Goal: Task Accomplishment & Management: Use online tool/utility

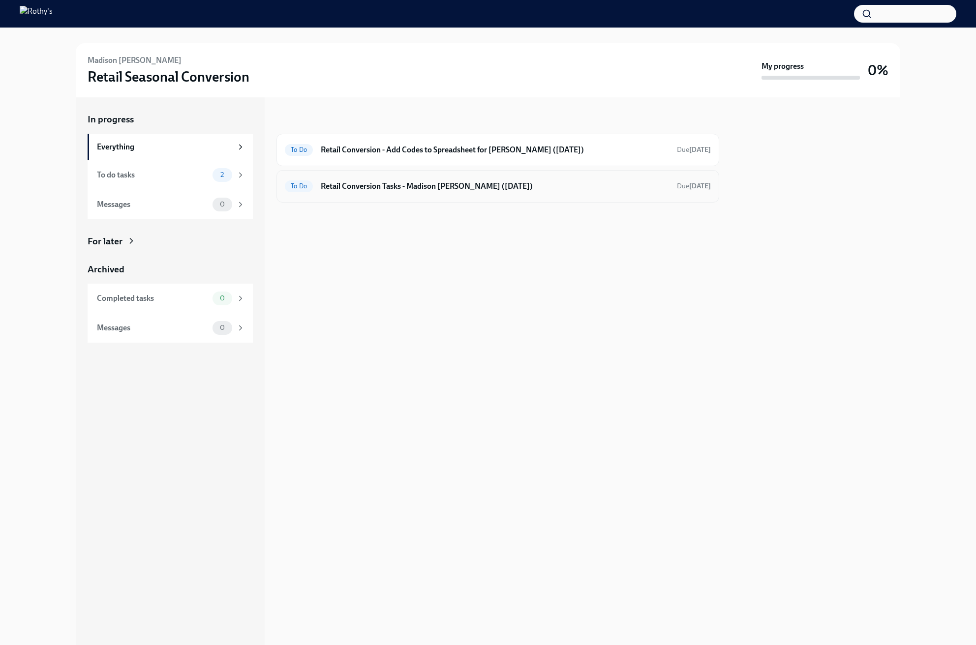
click at [393, 192] on div "To Do Retail Conversion Tasks - Madison [PERSON_NAME] ([DATE]) Due [DATE]" at bounding box center [498, 186] width 426 height 16
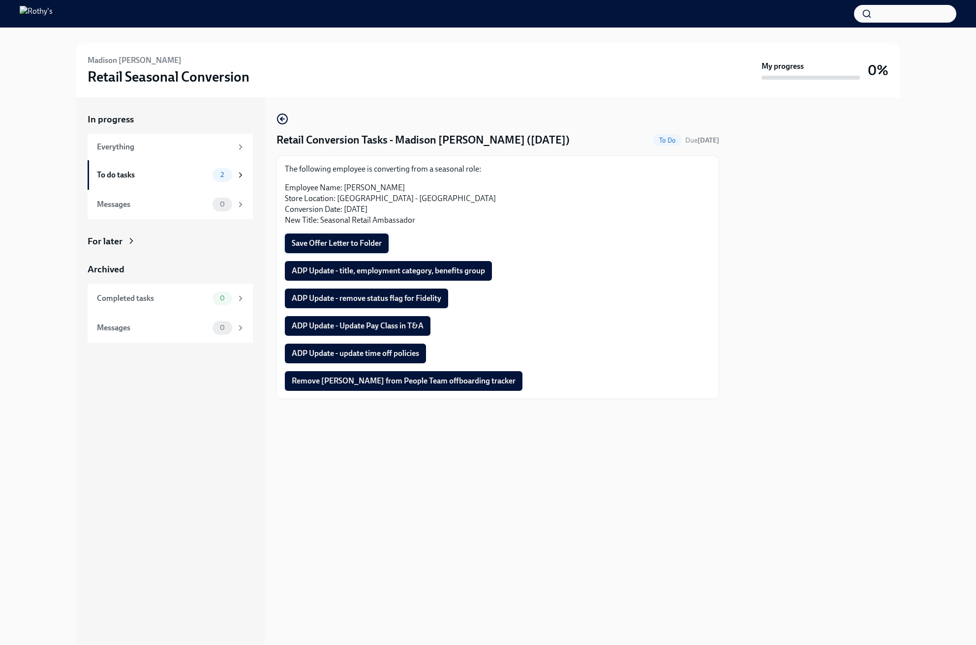
click at [354, 245] on span "Save Offer Letter to Folder" at bounding box center [337, 243] width 90 height 10
click at [362, 271] on span "ADP Update - title, employment category, benefits group" at bounding box center [388, 271] width 193 height 10
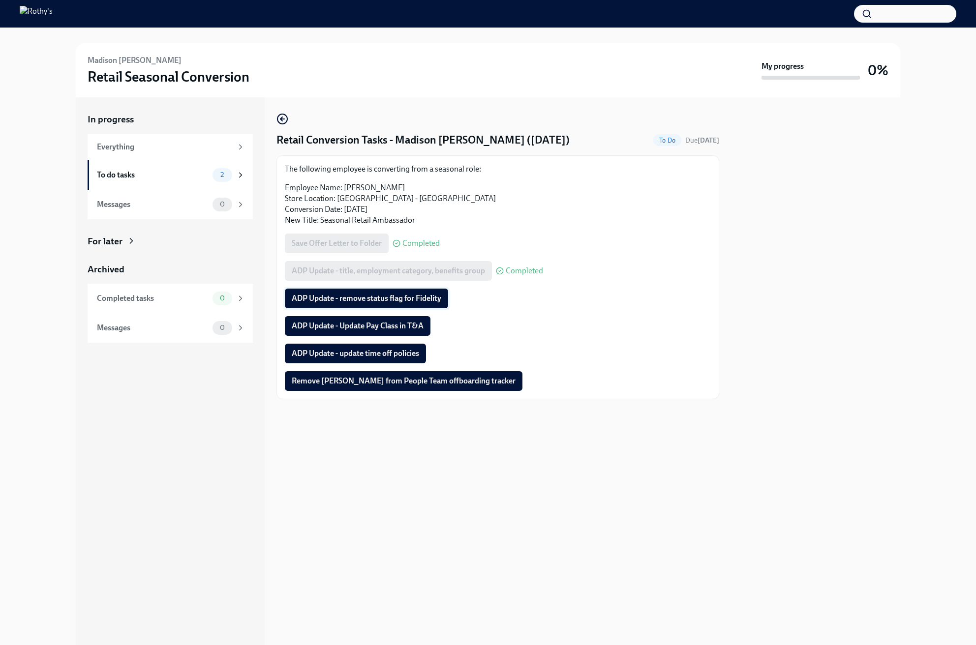
click at [368, 294] on span "ADP Update - remove status flag for Fidelity" at bounding box center [366, 299] width 149 height 10
click at [364, 323] on span "ADP Update - Update Pay Class in T&A" at bounding box center [358, 326] width 132 height 10
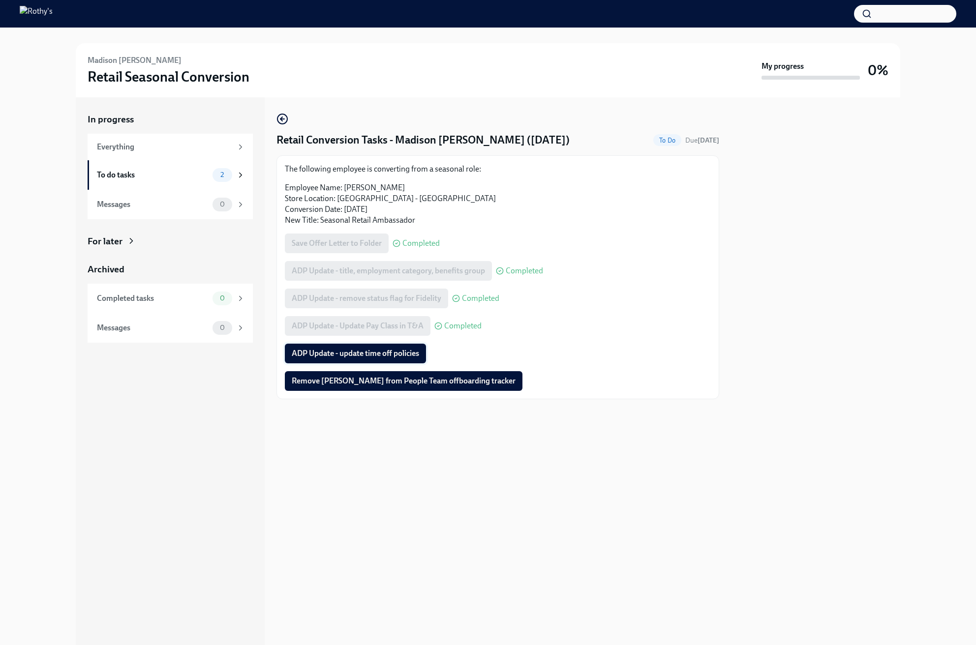
click at [360, 351] on span "ADP Update - update time off policies" at bounding box center [355, 354] width 127 height 10
click at [368, 381] on span "Remove [PERSON_NAME] from People Team offboarding tracker" at bounding box center [404, 381] width 224 height 10
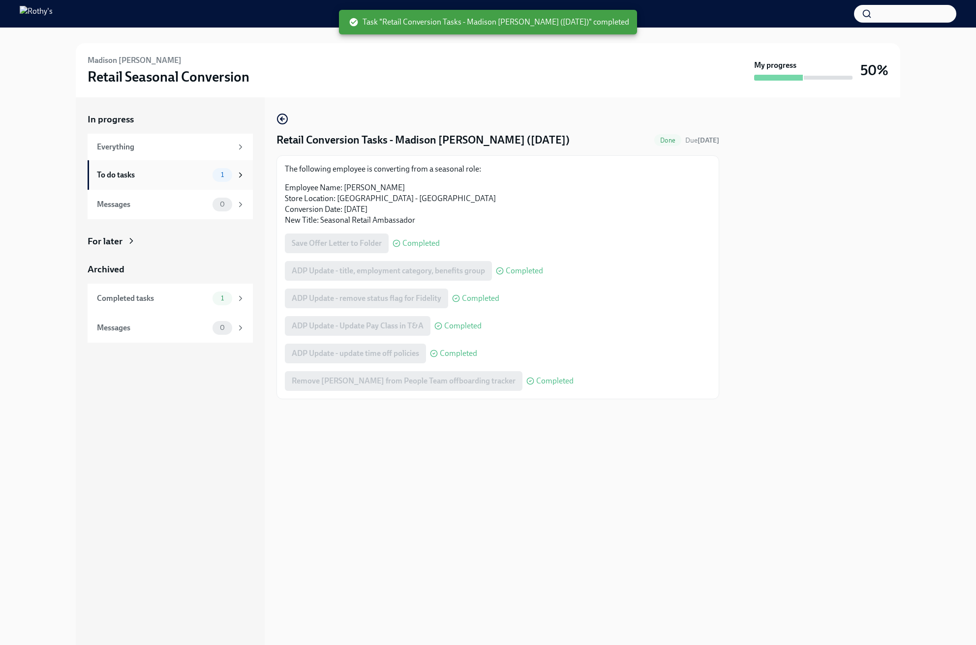
click at [168, 172] on div "To do tasks" at bounding box center [153, 175] width 112 height 11
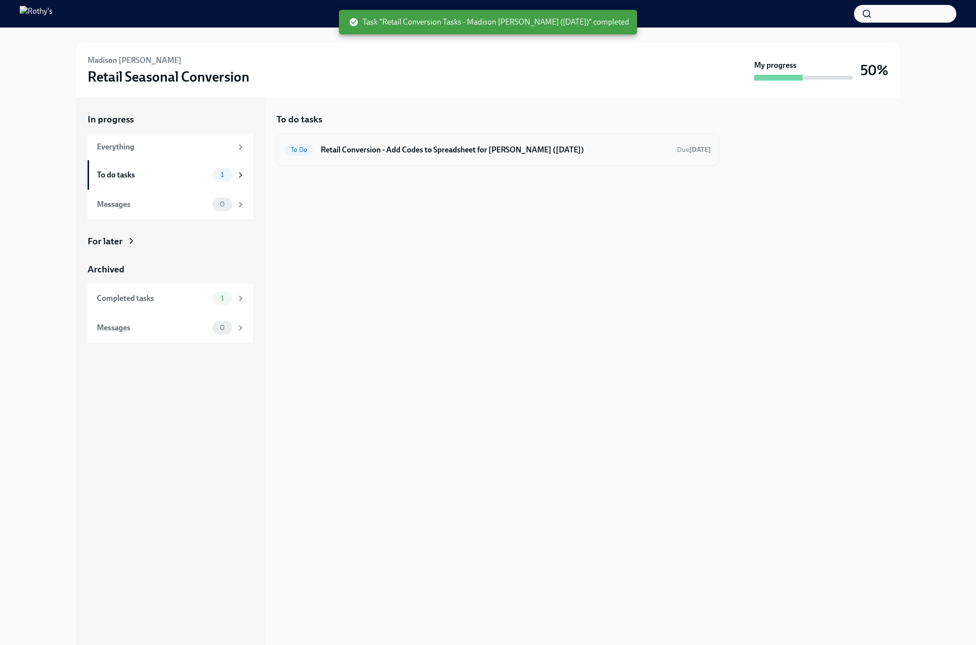
click at [370, 147] on h6 "Retail Conversion - Add Codes to Spreadsheet for [PERSON_NAME] ([DATE])" at bounding box center [495, 150] width 348 height 11
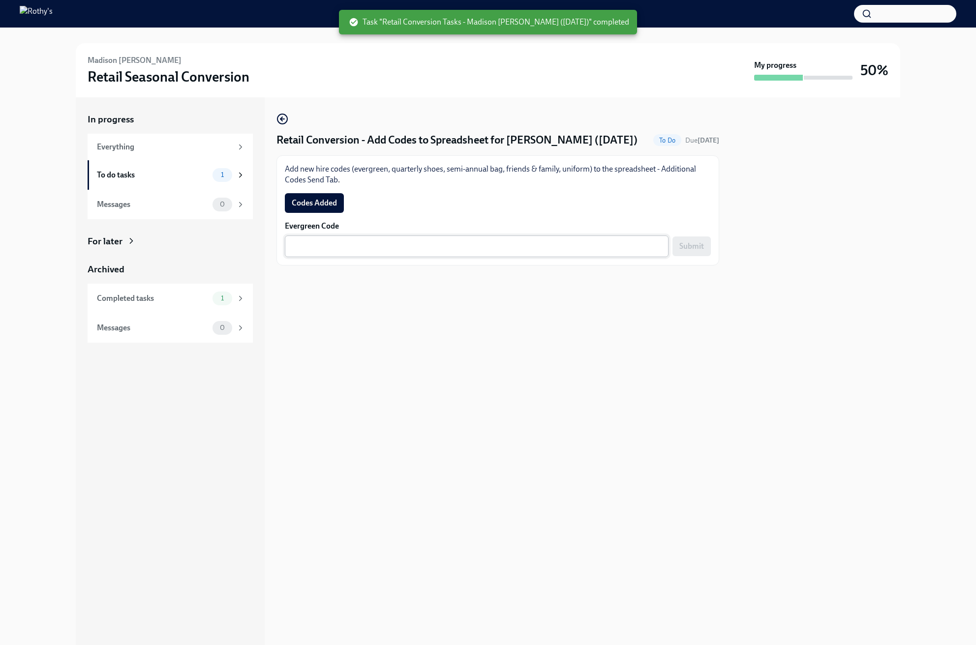
click at [390, 252] on textarea "Evergreen Code" at bounding box center [477, 246] width 372 height 12
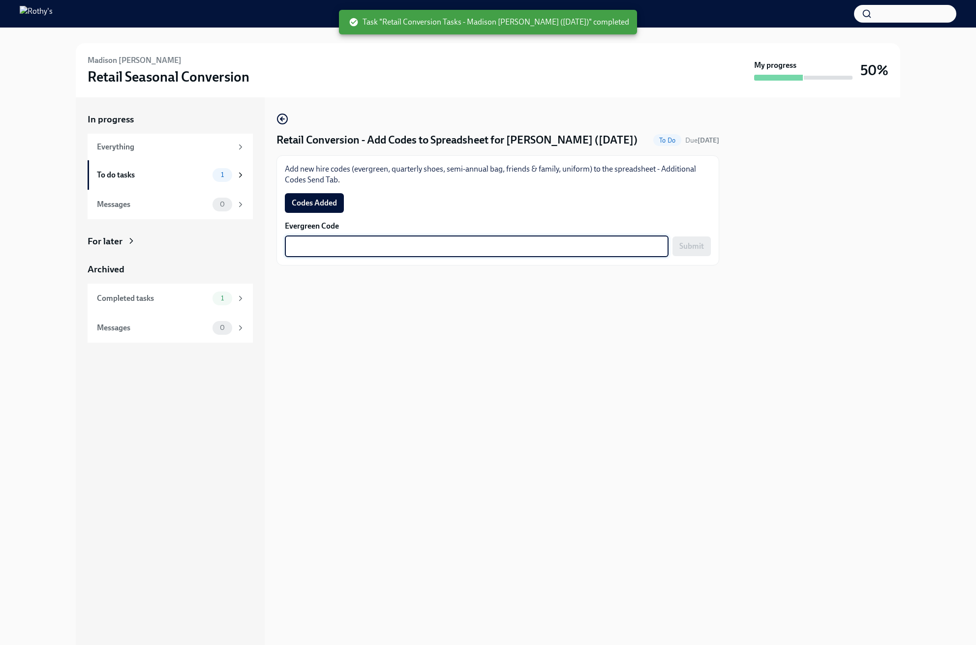
paste textarea "E-FF-J52WMQ"
type textarea "E-FF-J52WMQ"
click at [693, 251] on span "Submit" at bounding box center [691, 246] width 25 height 10
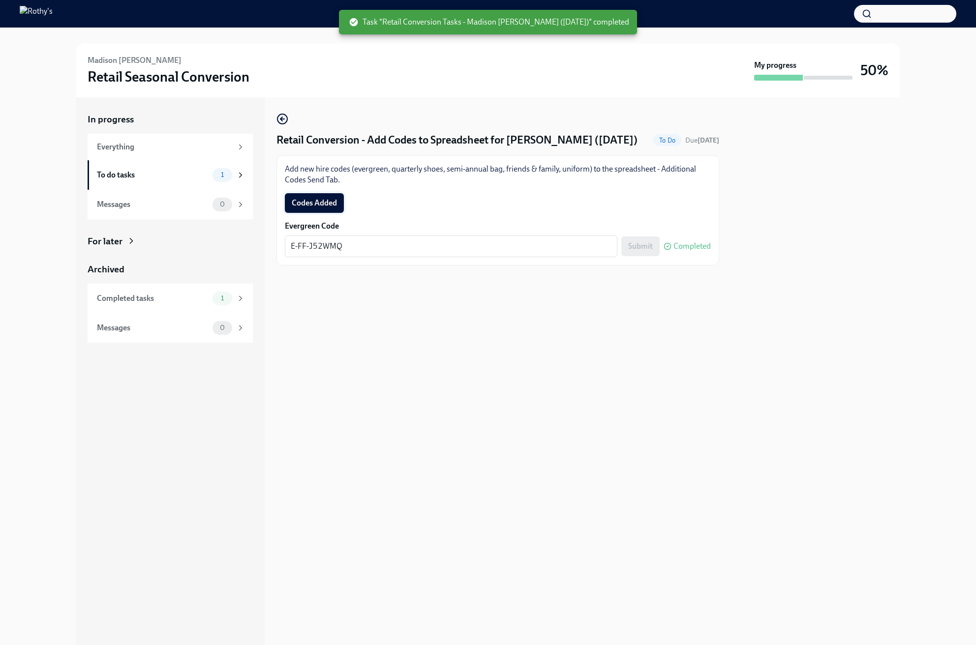
click at [320, 213] on button "Codes Added" at bounding box center [314, 203] width 59 height 20
